Goal: Transaction & Acquisition: Subscribe to service/newsletter

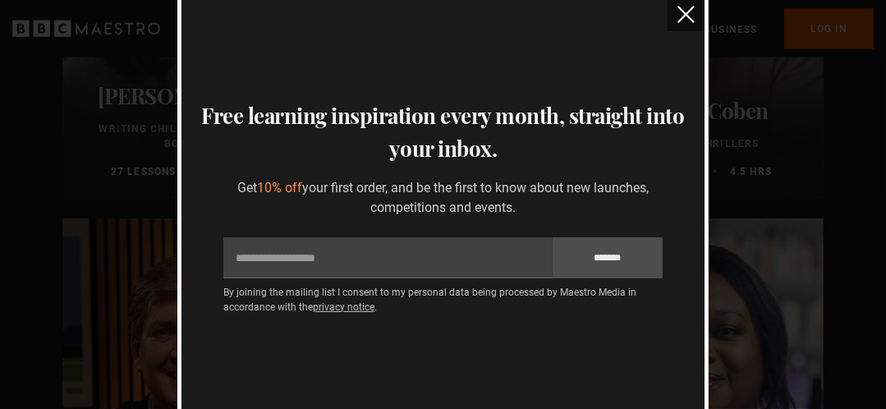
scroll to position [1068, 0]
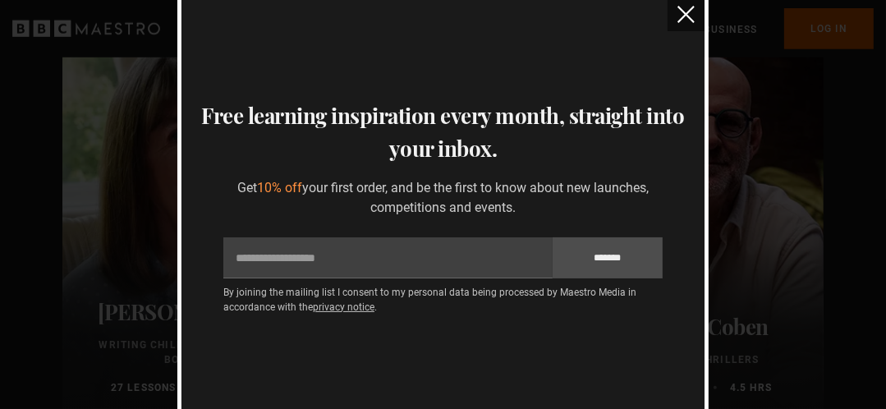
click at [684, 14] on img "close" at bounding box center [686, 14] width 17 height 17
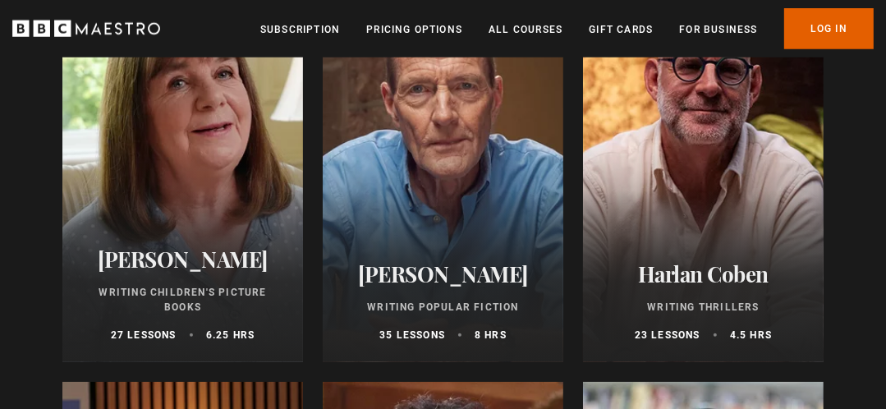
scroll to position [1150, 0]
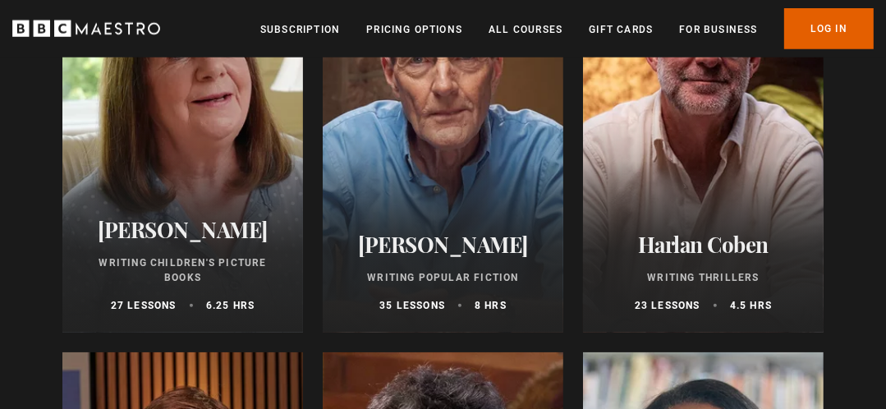
click at [462, 171] on div at bounding box center [443, 135] width 241 height 394
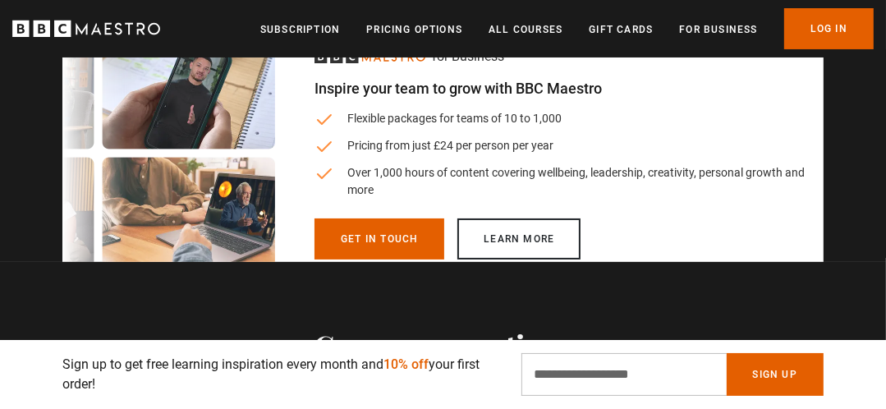
scroll to position [4435, 0]
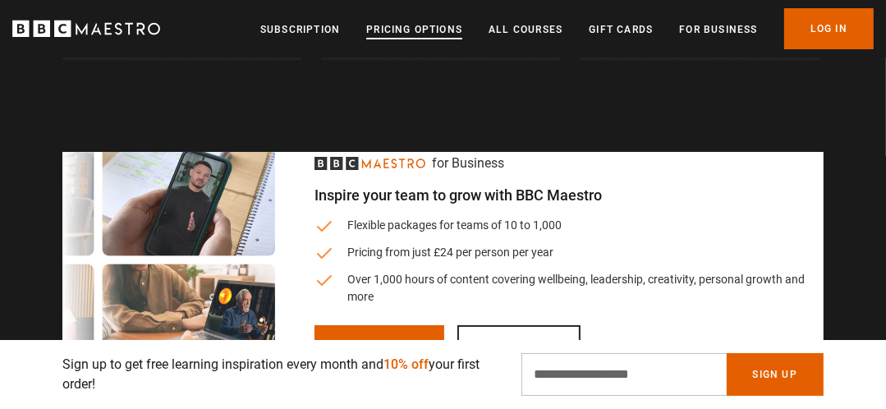
click at [432, 29] on link "Pricing Options" at bounding box center [414, 29] width 96 height 16
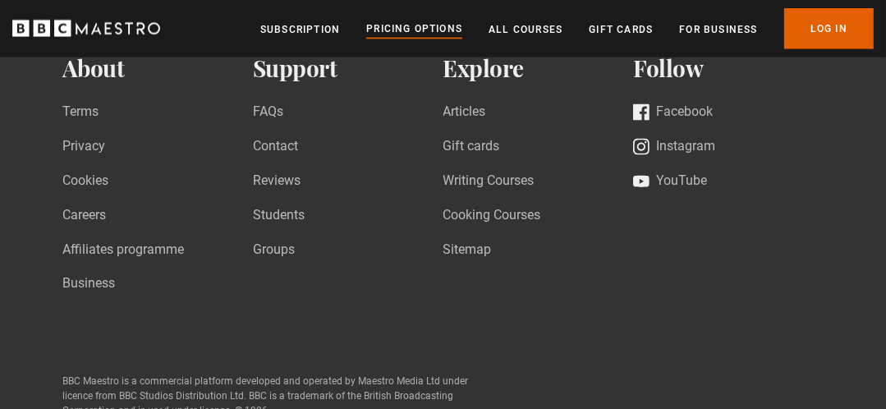
scroll to position [1999, 0]
